Goal: Task Accomplishment & Management: Manage account settings

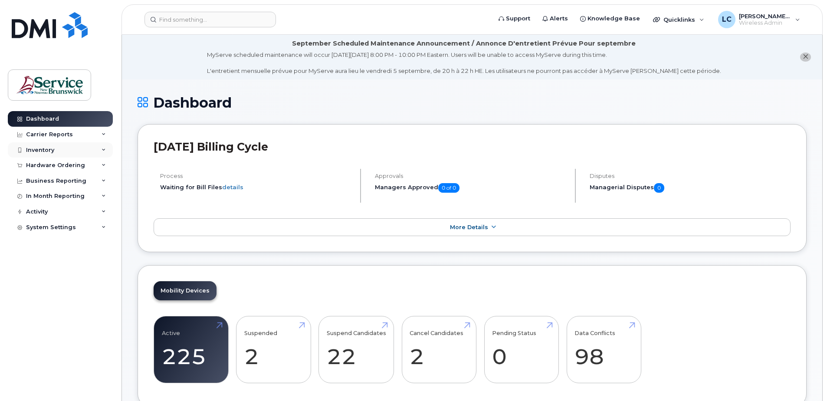
click at [87, 150] on div "Inventory" at bounding box center [60, 150] width 105 height 16
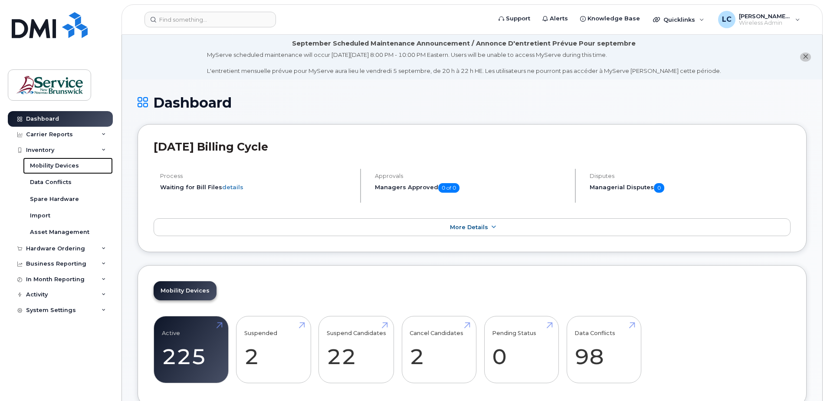
drag, startPoint x: 79, startPoint y: 166, endPoint x: 115, endPoint y: 175, distance: 37.5
click at [79, 166] on link "Mobility Devices" at bounding box center [68, 165] width 90 height 16
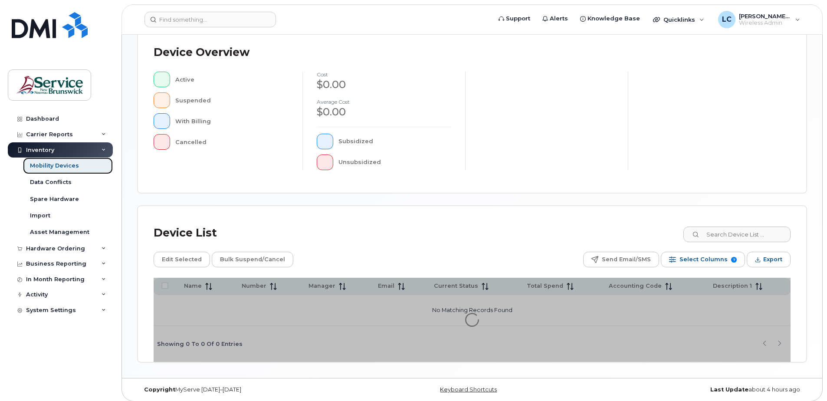
scroll to position [196, 0]
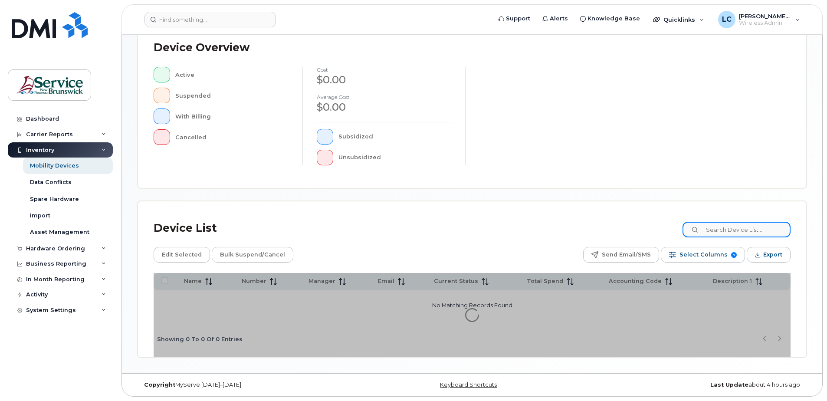
click at [772, 233] on input at bounding box center [736, 230] width 108 height 16
type input "[PERSON_NAME]"
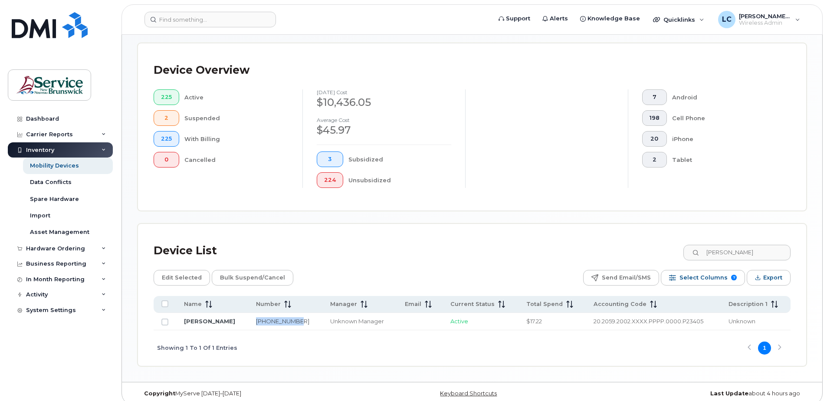
drag, startPoint x: 275, startPoint y: 321, endPoint x: 288, endPoint y: 319, distance: 13.3
click at [720, 319] on td "[PHONE_NUMBER]" at bounding box center [755, 321] width 70 height 17
copy link "[PHONE_NUMBER]"
click at [164, 323] on input "Row Unselected" at bounding box center [164, 321] width 7 height 7
checkbox input "true"
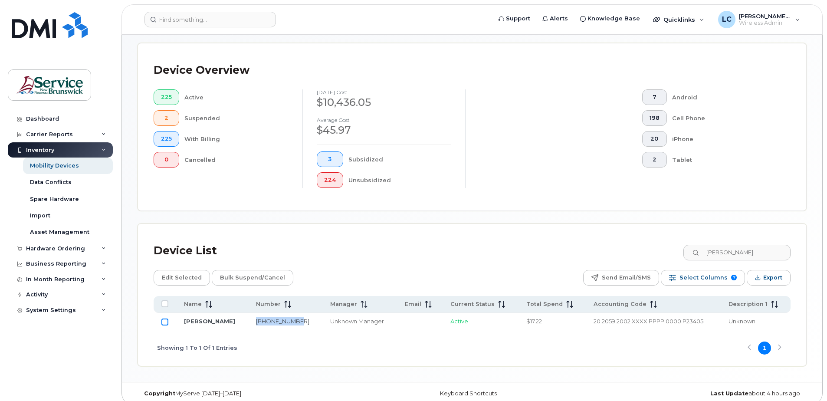
checkbox input "true"
click at [227, 278] on span "Bulk Suspend/Cancel" at bounding box center [252, 277] width 65 height 13
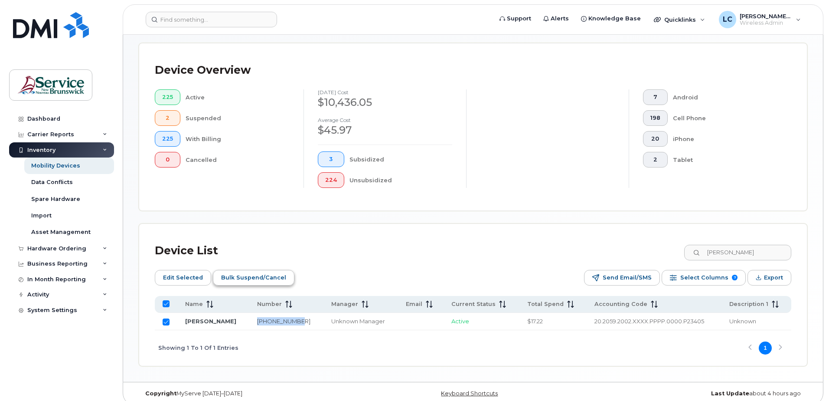
scroll to position [188, 0]
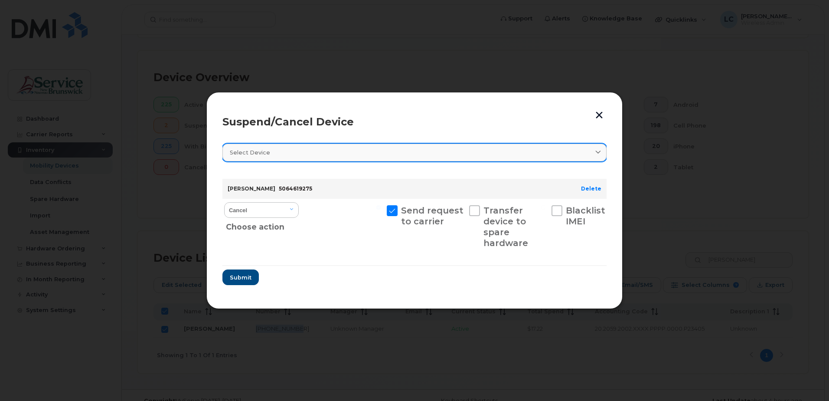
click at [418, 151] on div "Select device" at bounding box center [414, 152] width 369 height 8
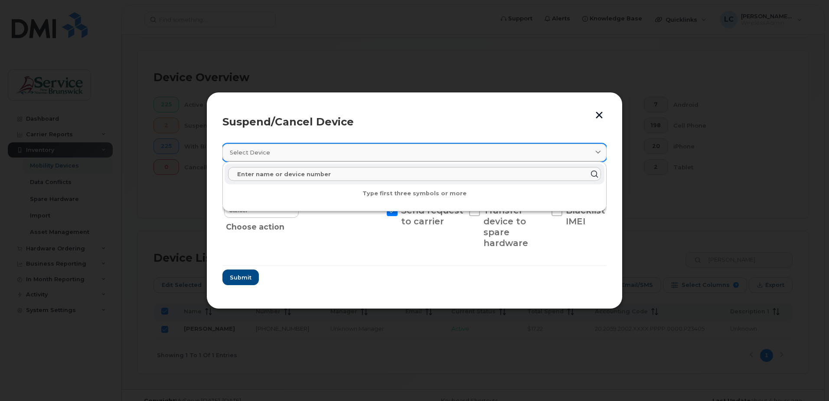
click at [418, 151] on div "Select device" at bounding box center [414, 152] width 369 height 8
click at [426, 128] on header "Suspend/Cancel Device" at bounding box center [414, 122] width 384 height 28
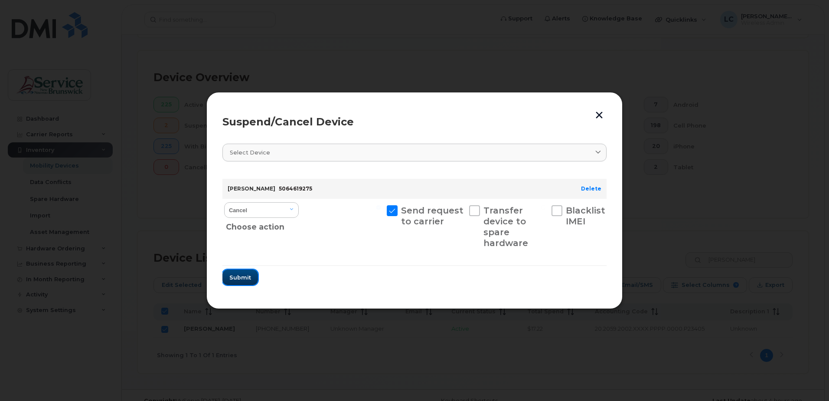
click at [233, 280] on span "Submit" at bounding box center [240, 277] width 22 height 8
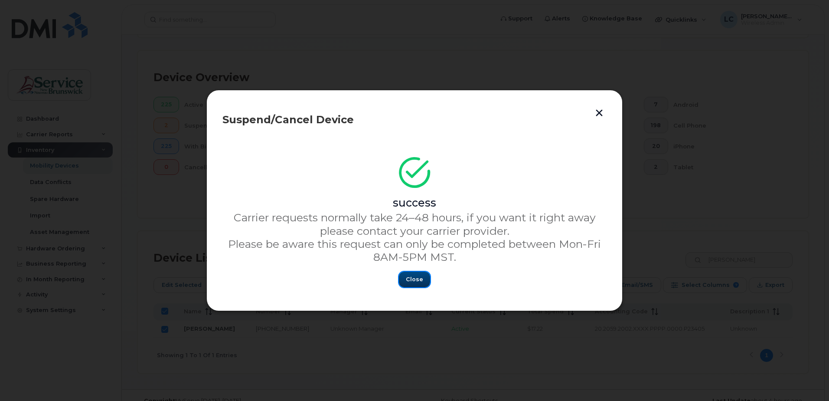
click at [415, 280] on span "Close" at bounding box center [414, 279] width 17 height 8
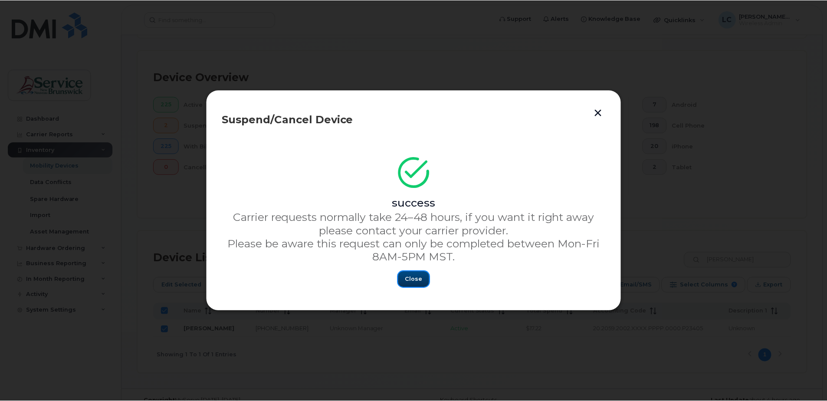
scroll to position [196, 0]
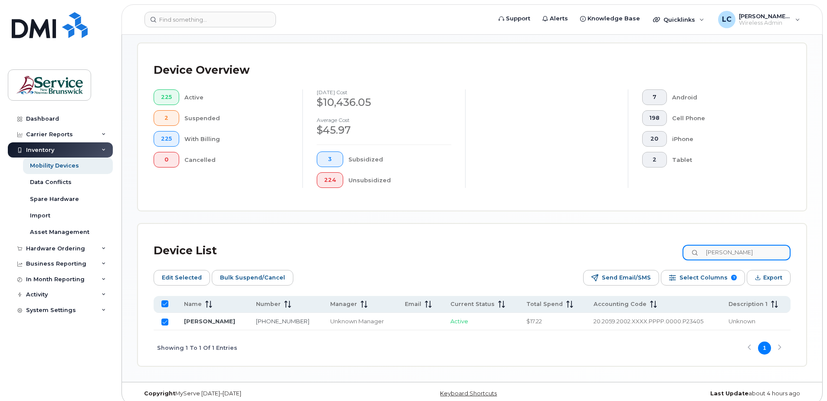
drag, startPoint x: 746, startPoint y: 253, endPoint x: 696, endPoint y: 254, distance: 49.9
click at [696, 254] on input "[PERSON_NAME]" at bounding box center [736, 253] width 108 height 16
checkbox input "false"
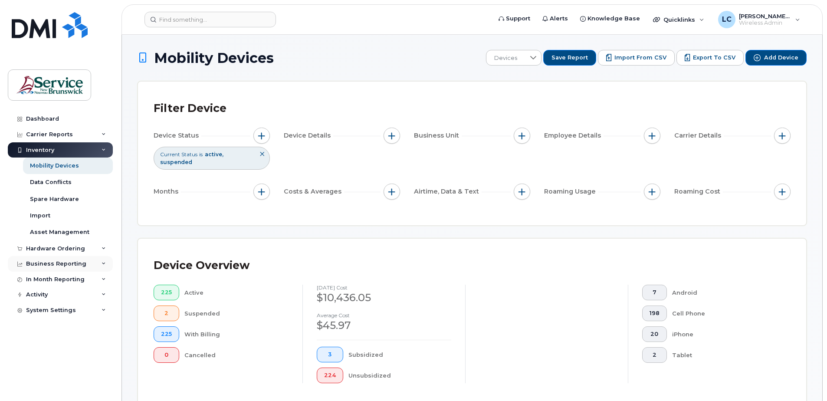
scroll to position [0, 0]
